Goal: Task Accomplishment & Management: Use online tool/utility

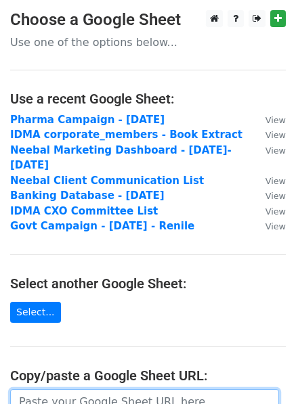
click at [46, 390] on input "url" at bounding box center [144, 403] width 269 height 26
paste input "https://docs.google.com/spreadsheets/d/1VVBWB0-vtWLt8C-N2YgQDD0bTuLARQot3Slor5a…"
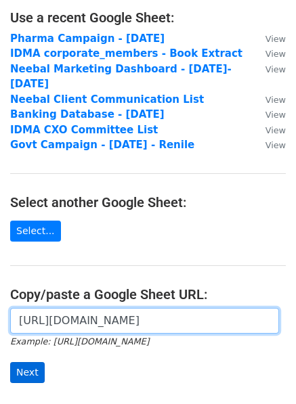
type input "https://docs.google.com/spreadsheets/d/1VVBWB0-vtWLt8C-N2YgQDD0bTuLARQot3Slor5a…"
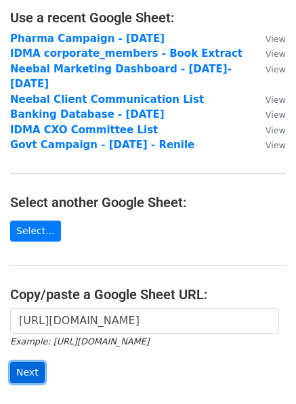
scroll to position [0, 0]
click at [29, 362] on input "Next" at bounding box center [27, 372] width 35 height 21
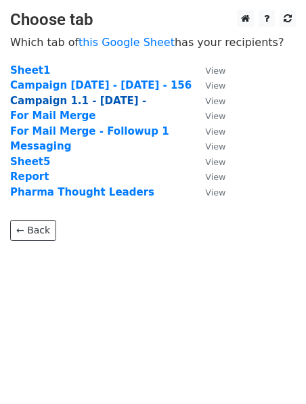
click at [83, 102] on strong "Campaign 1.1 - [DATE] -" at bounding box center [78, 101] width 136 height 12
click at [95, 100] on strong "Campaign 1.1 - [DATE] -" at bounding box center [78, 101] width 136 height 12
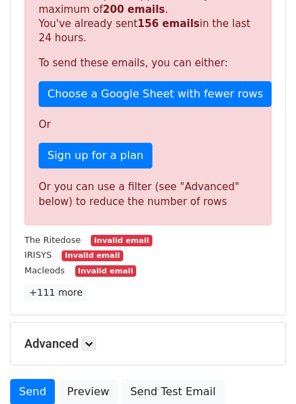
scroll to position [406, 0]
